Goal: Task Accomplishment & Management: Complete application form

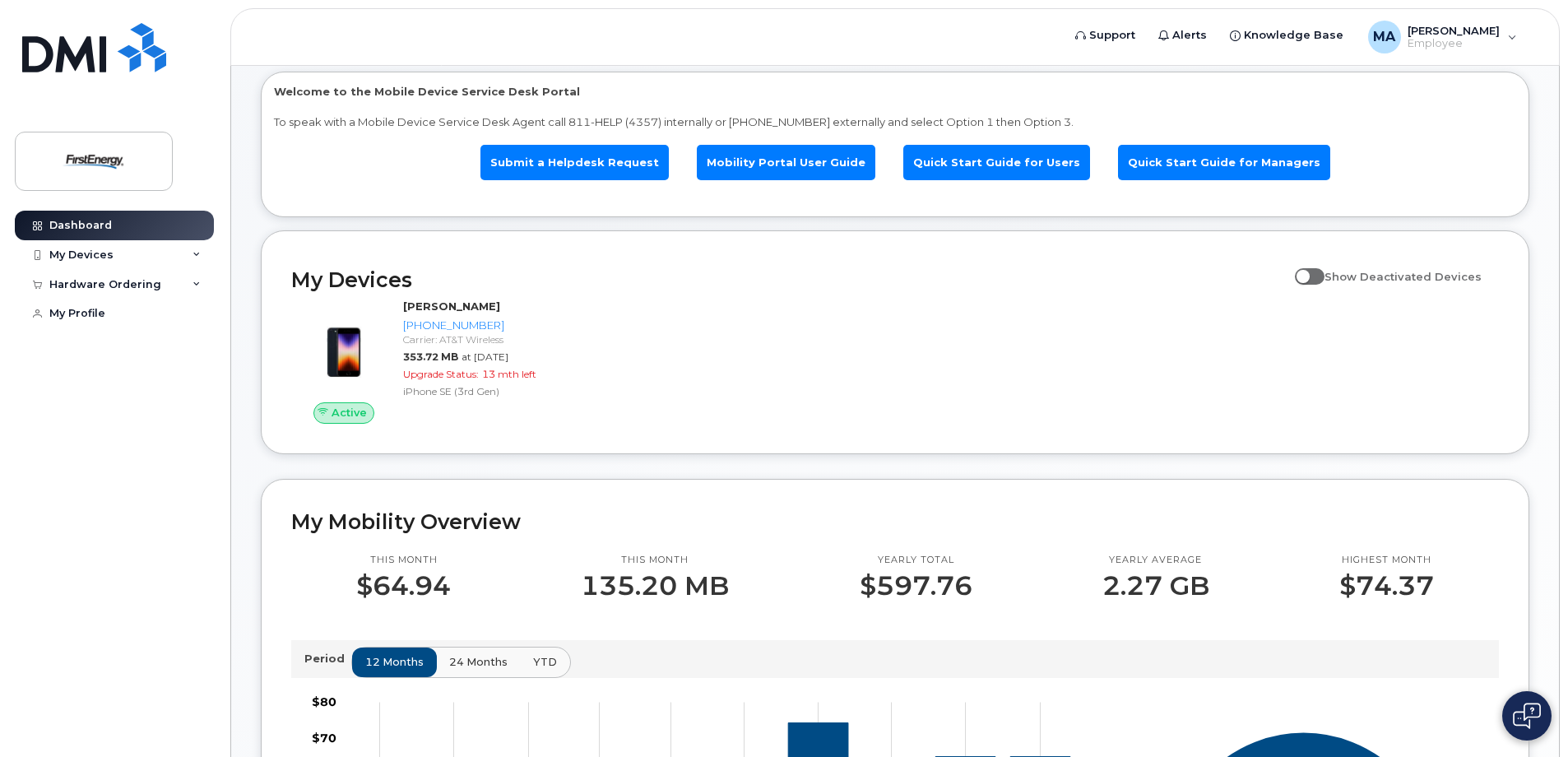
scroll to position [76, 0]
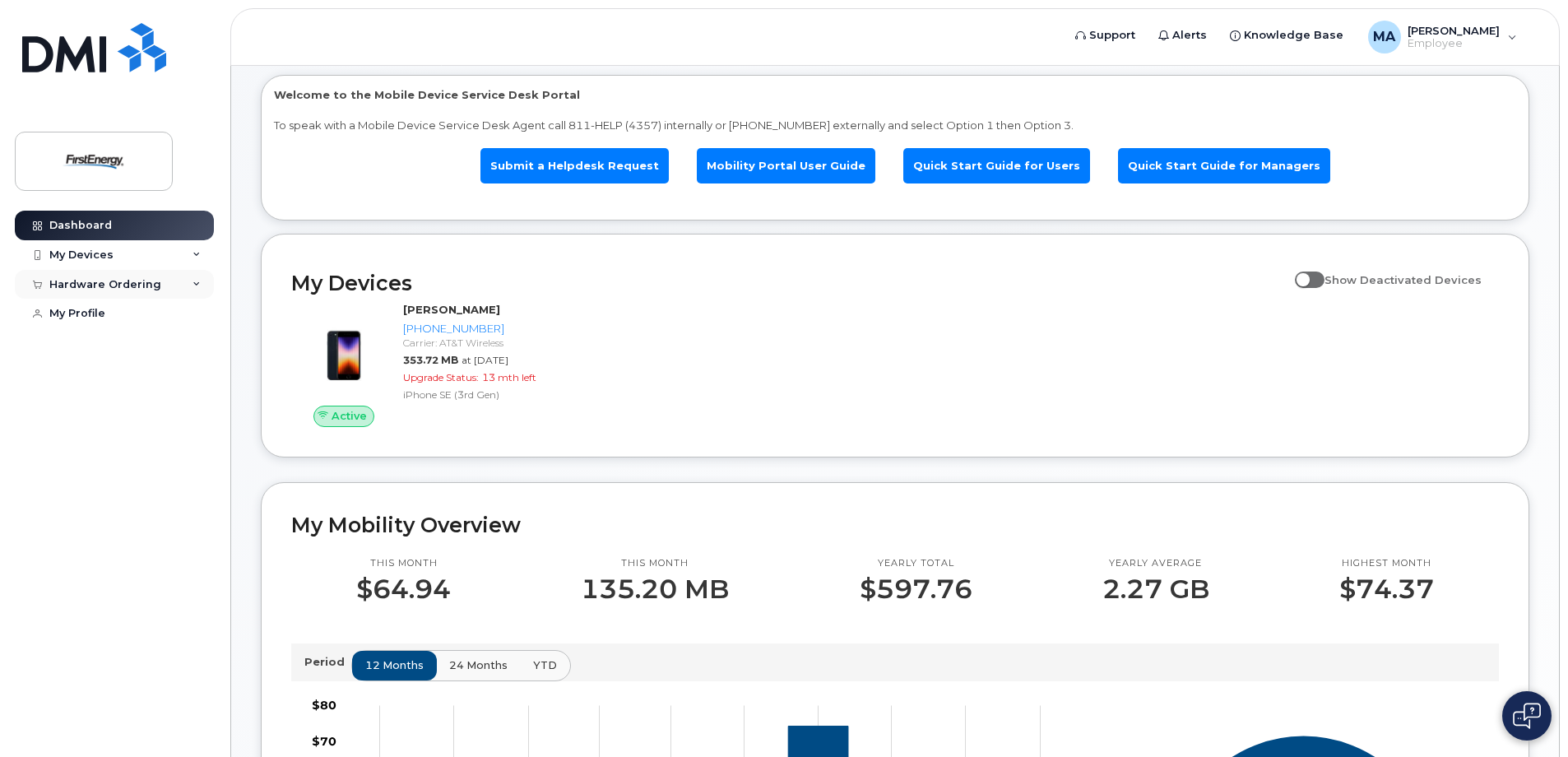
click at [94, 287] on div "Hardware Ordering" at bounding box center [105, 284] width 112 height 13
click at [90, 306] on link "New Order" at bounding box center [128, 314] width 170 height 31
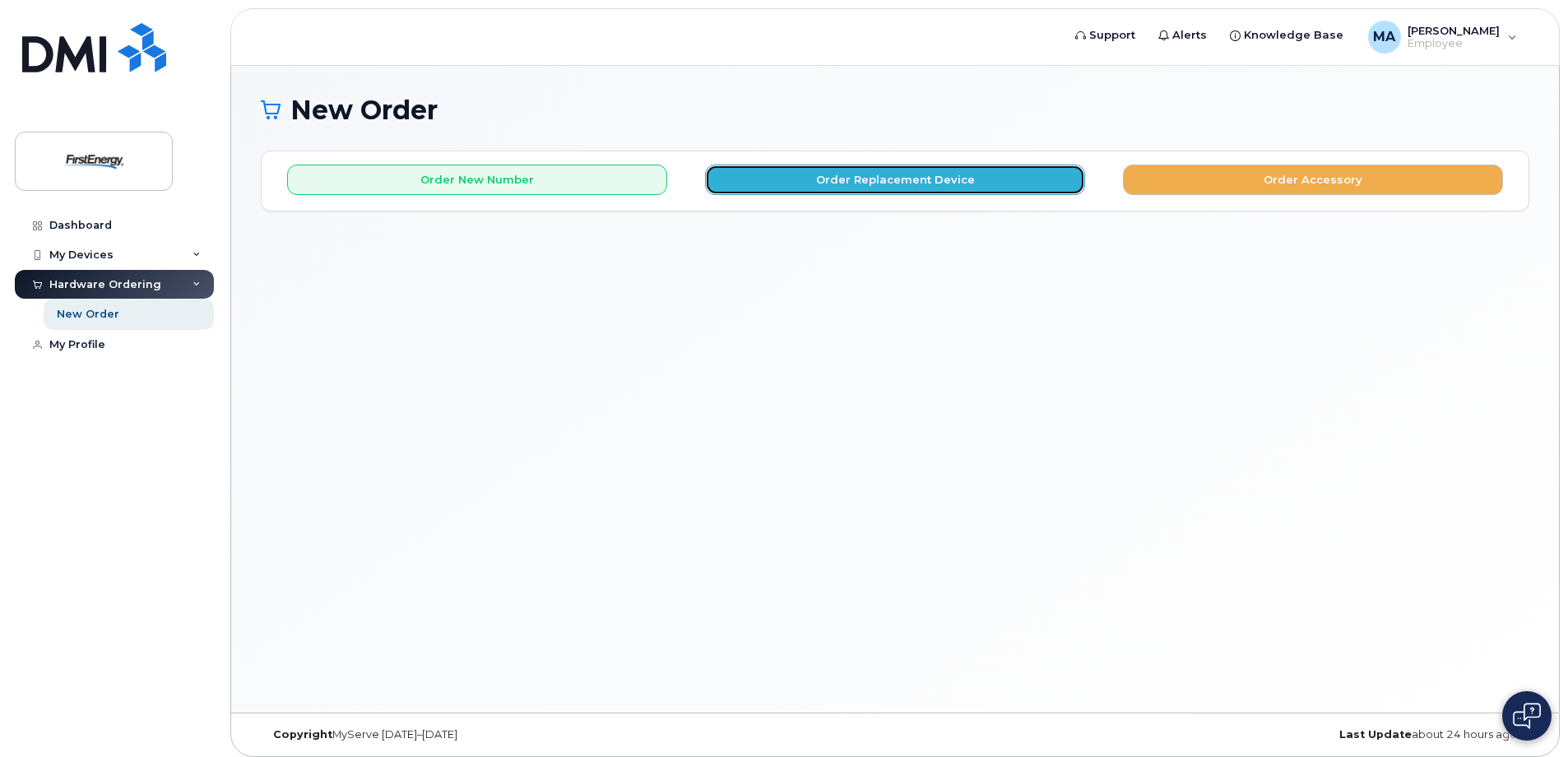
click at [890, 177] on button "Order Replacement Device" at bounding box center [896, 180] width 380 height 30
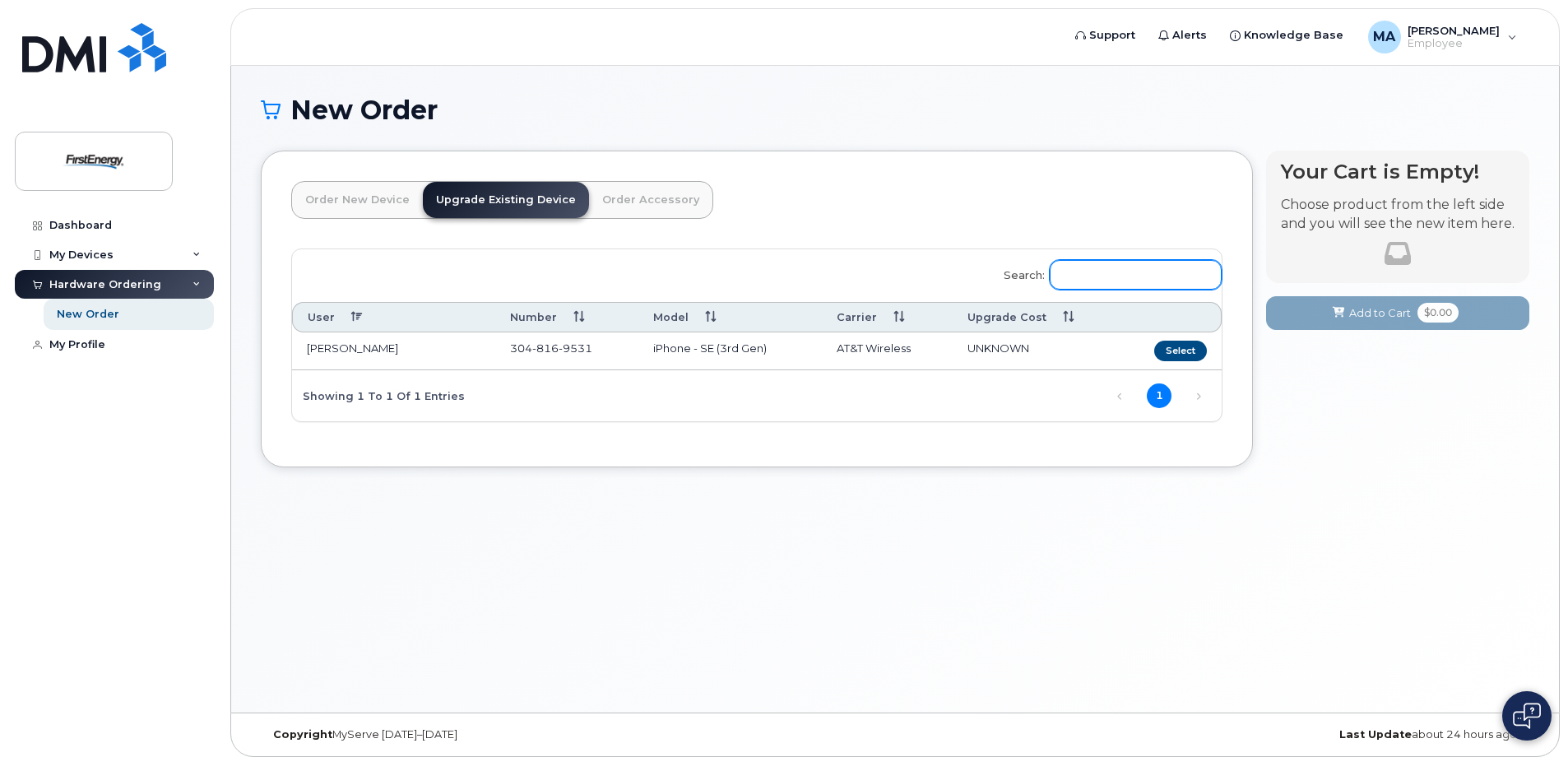
click at [1150, 283] on input "Search:" at bounding box center [1136, 274] width 172 height 29
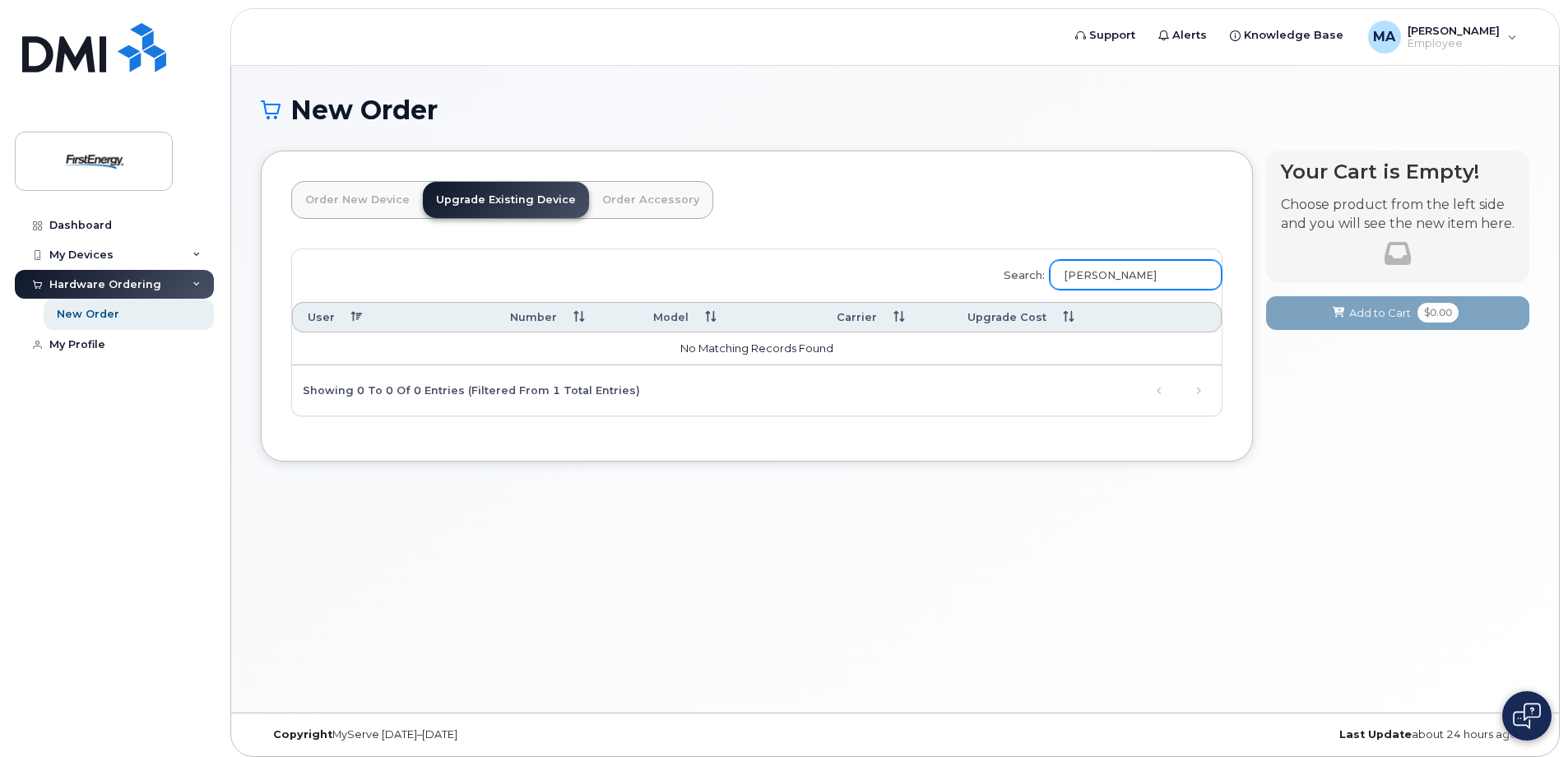
click at [1151, 276] on input "taylor, Karl" at bounding box center [1136, 274] width 172 height 29
drag, startPoint x: 1157, startPoint y: 276, endPoint x: 1003, endPoint y: 283, distance: 154.2
click at [1003, 283] on div "Search: taylor, Karl User Number Model Carrier Upgrade Cost No matching records…" at bounding box center [756, 332] width 929 height 166
type input "K"
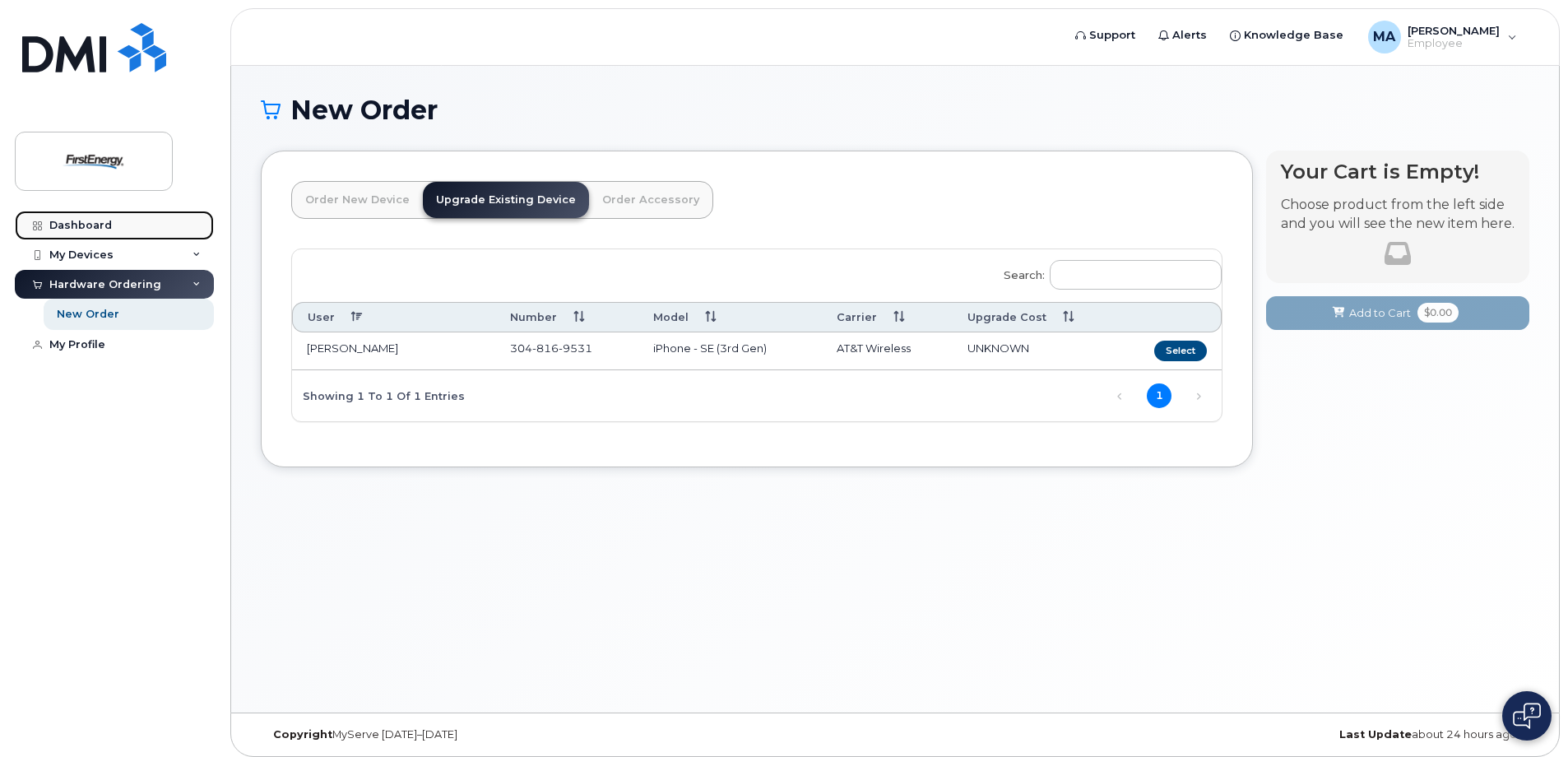
click at [121, 227] on link "Dashboard" at bounding box center [114, 225] width 199 height 29
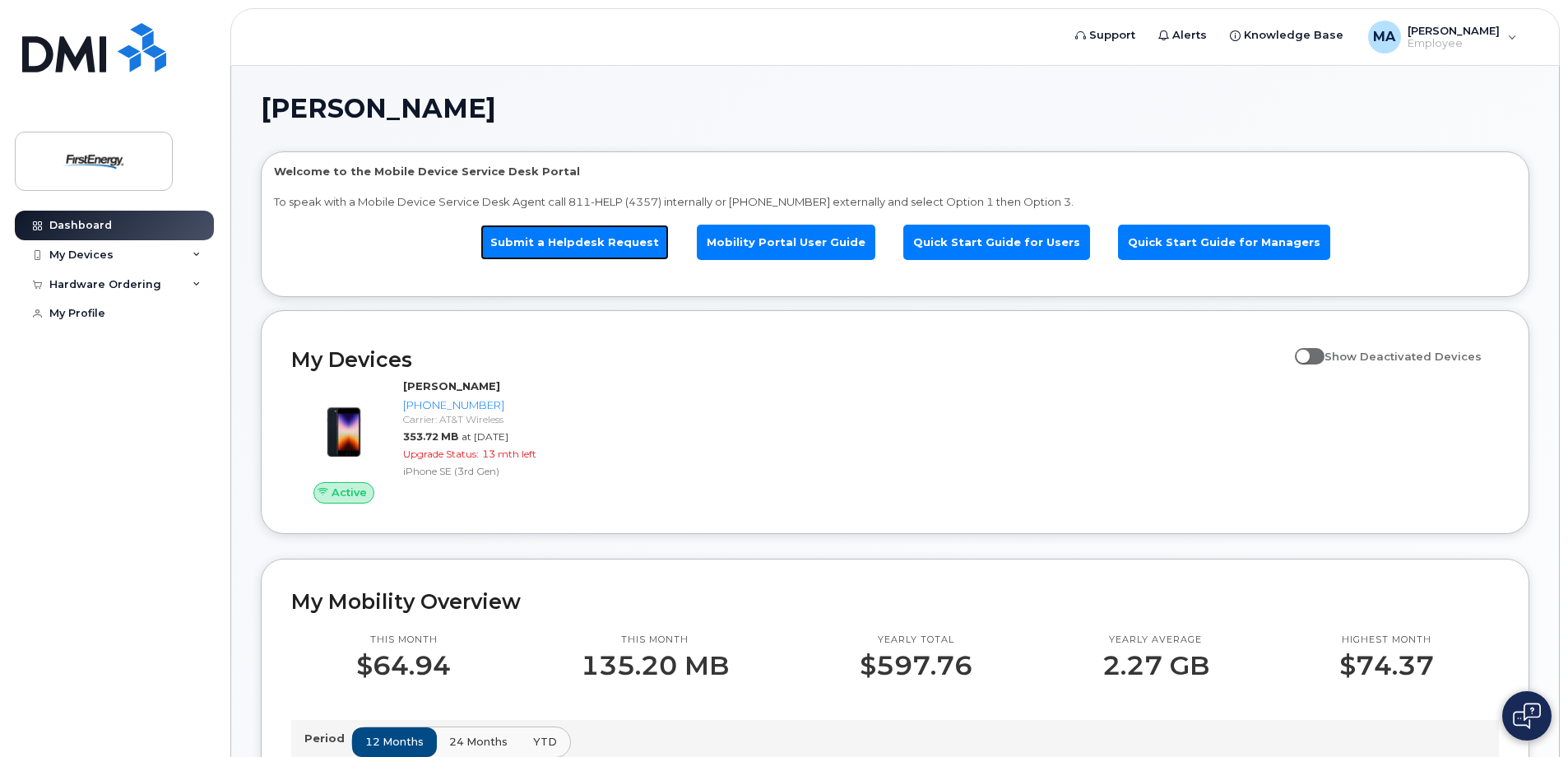
click at [583, 249] on link "Submit a Helpdesk Request" at bounding box center [574, 243] width 188 height 36
click at [603, 238] on link "Submit a Helpdesk Request" at bounding box center [574, 243] width 188 height 36
click at [99, 282] on div "Hardware Ordering" at bounding box center [105, 284] width 112 height 13
click at [95, 310] on div "New Order" at bounding box center [88, 314] width 62 height 15
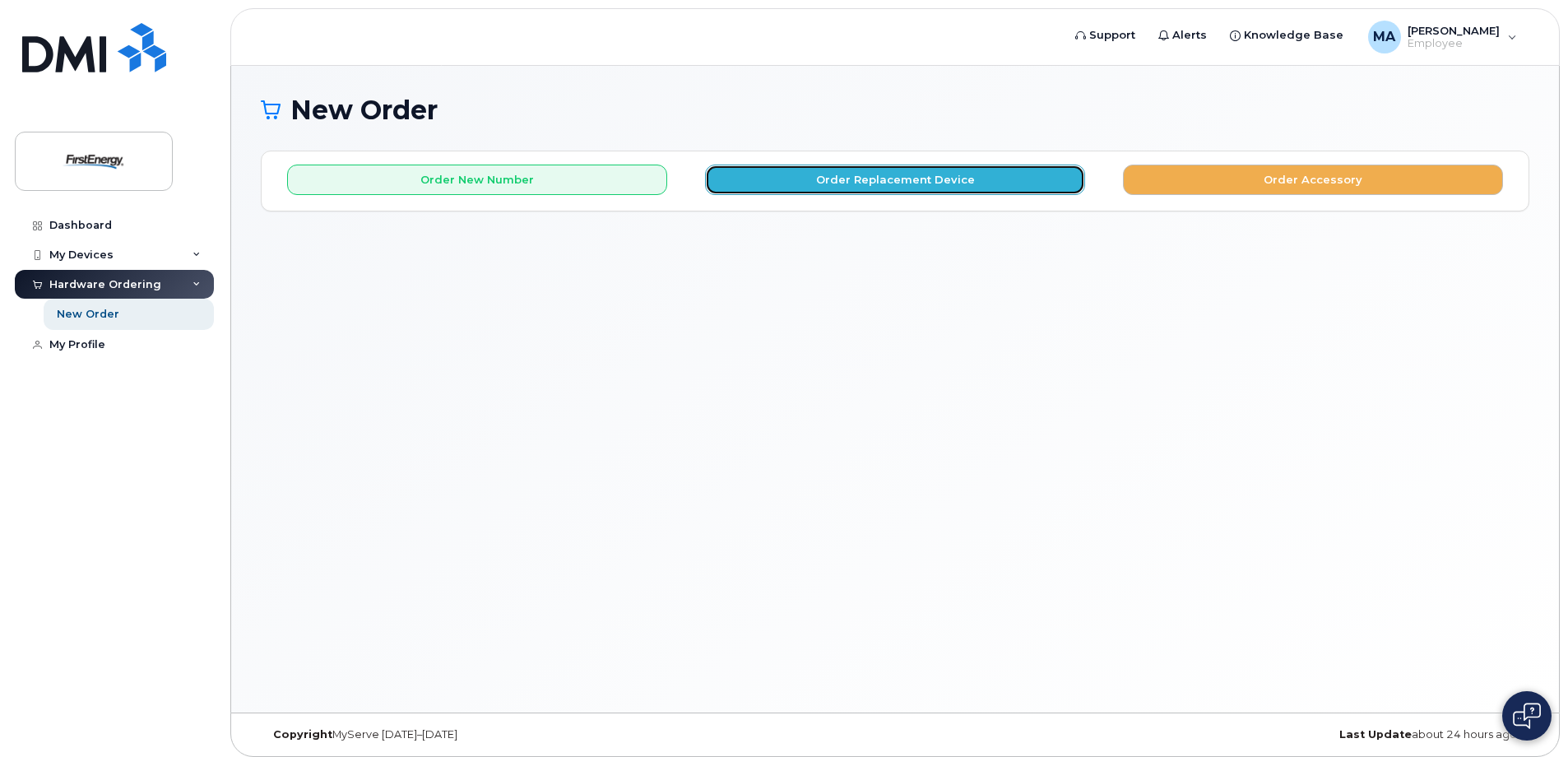
click at [866, 177] on button "Order Replacement Device" at bounding box center [896, 180] width 380 height 30
